Goal: Information Seeking & Learning: Check status

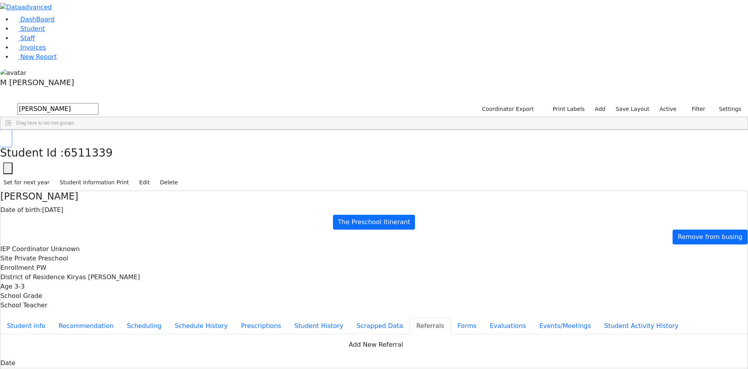
click at [8, 136] on icon "button" at bounding box center [6, 138] width 4 height 5
click at [45, 32] on link "Student" at bounding box center [29, 28] width 32 height 7
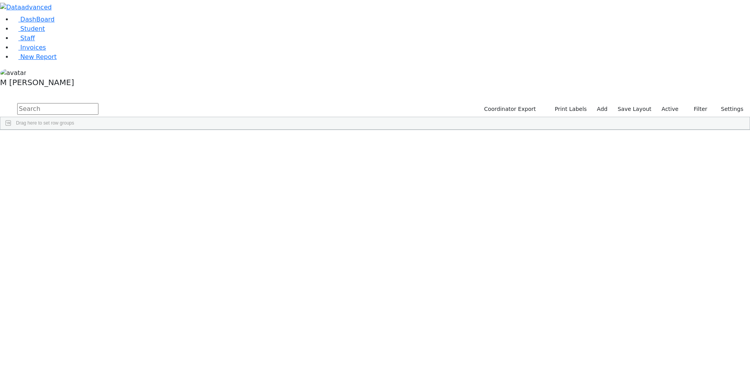
click at [98, 103] on input "text" at bounding box center [57, 109] width 81 height 12
type input "shmiel"
click at [116, 154] on div "[PERSON_NAME]" at bounding box center [98, 159] width 38 height 11
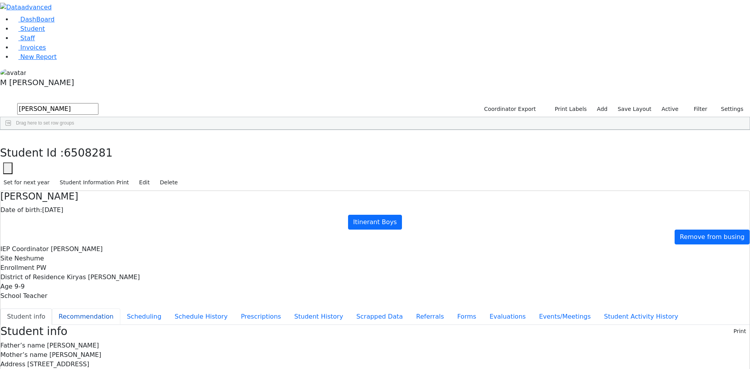
click at [120, 309] on button "Recommendation" at bounding box center [86, 317] width 68 height 16
checkbox input "true"
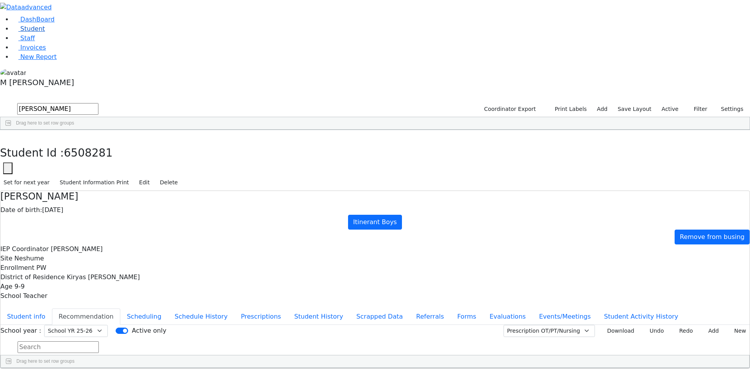
click at [45, 32] on link "Student" at bounding box center [29, 28] width 32 height 7
